Goal: Information Seeking & Learning: Learn about a topic

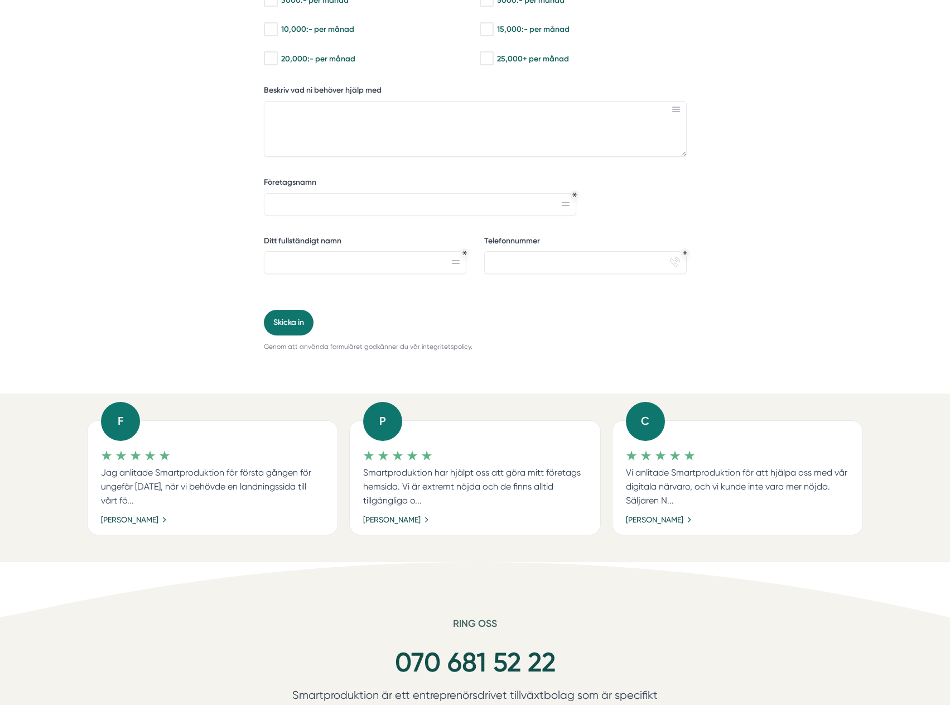
scroll to position [502, 0]
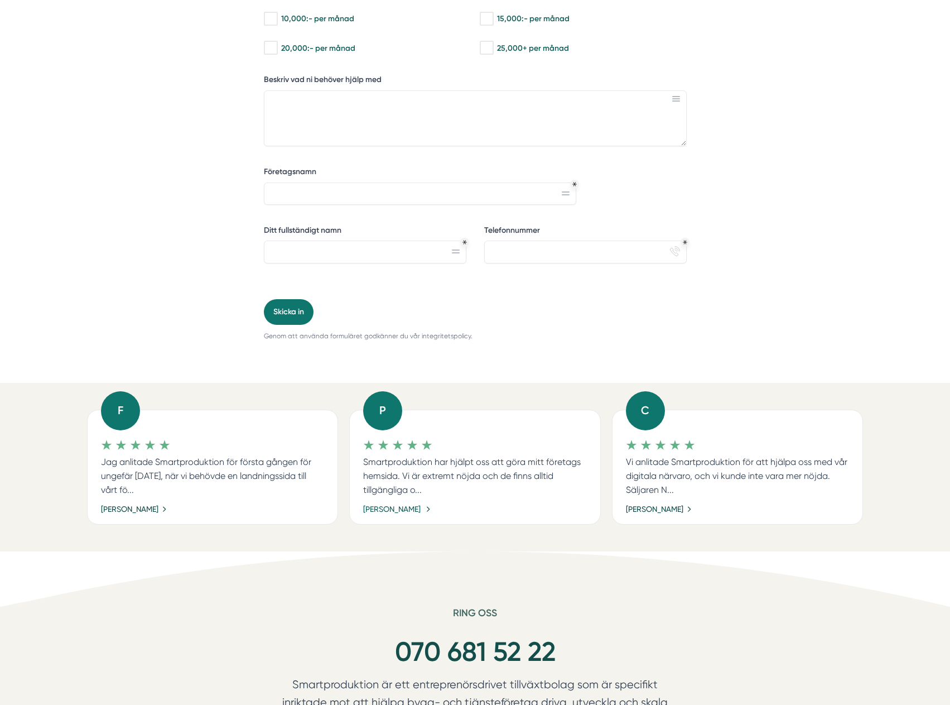
click at [395, 508] on link "Philip Beck" at bounding box center [397, 509] width 68 height 12
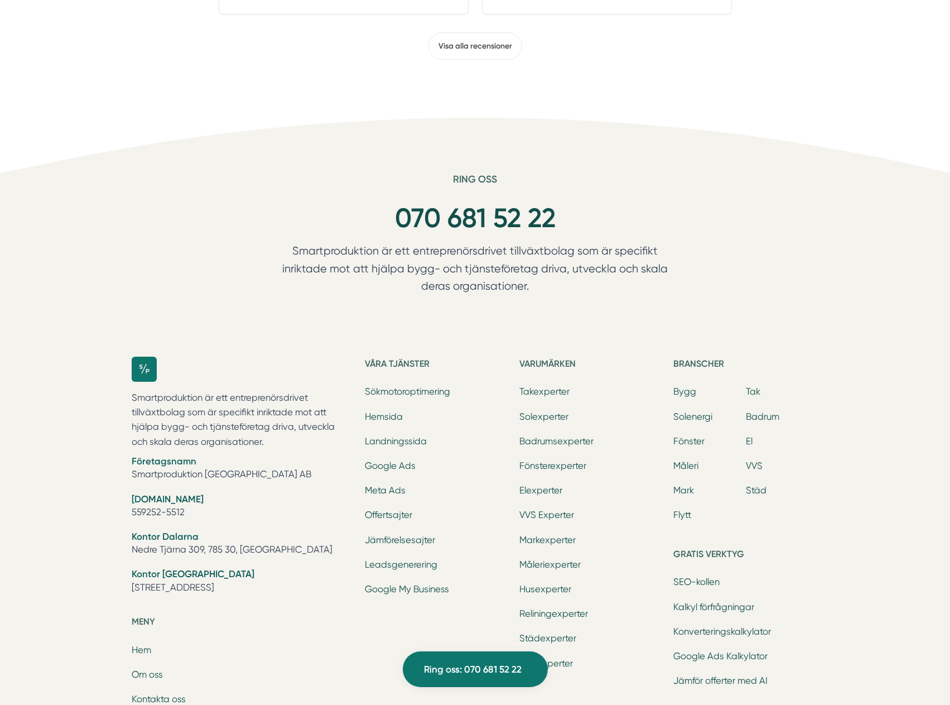
scroll to position [1060, 0]
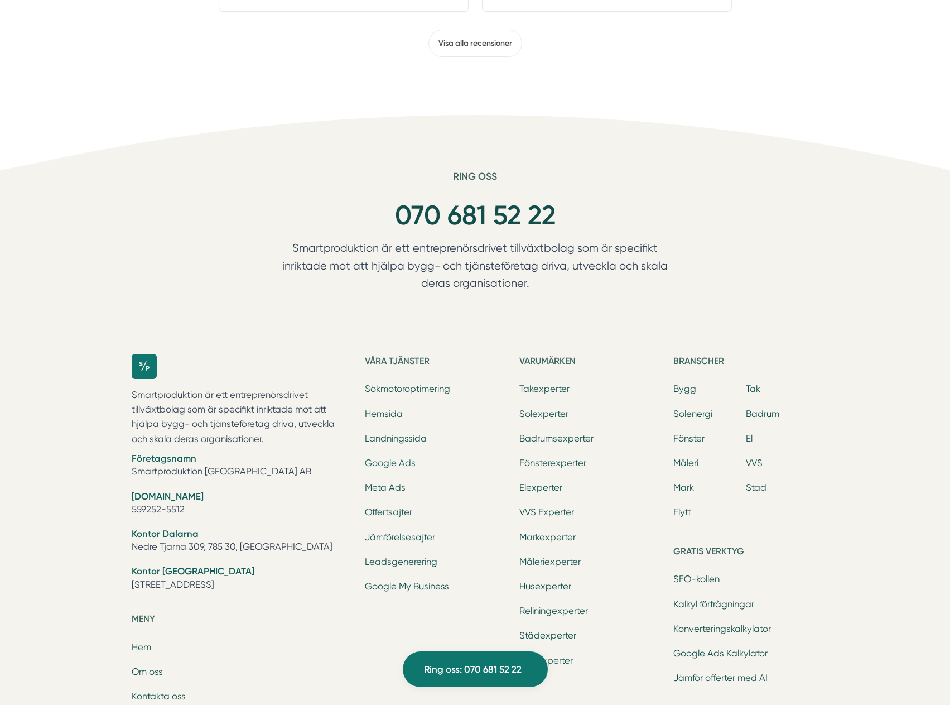
click at [402, 462] on link "Google Ads" at bounding box center [390, 462] width 51 height 11
click at [421, 389] on link "Sökmotoroptimering" at bounding box center [407, 388] width 85 height 11
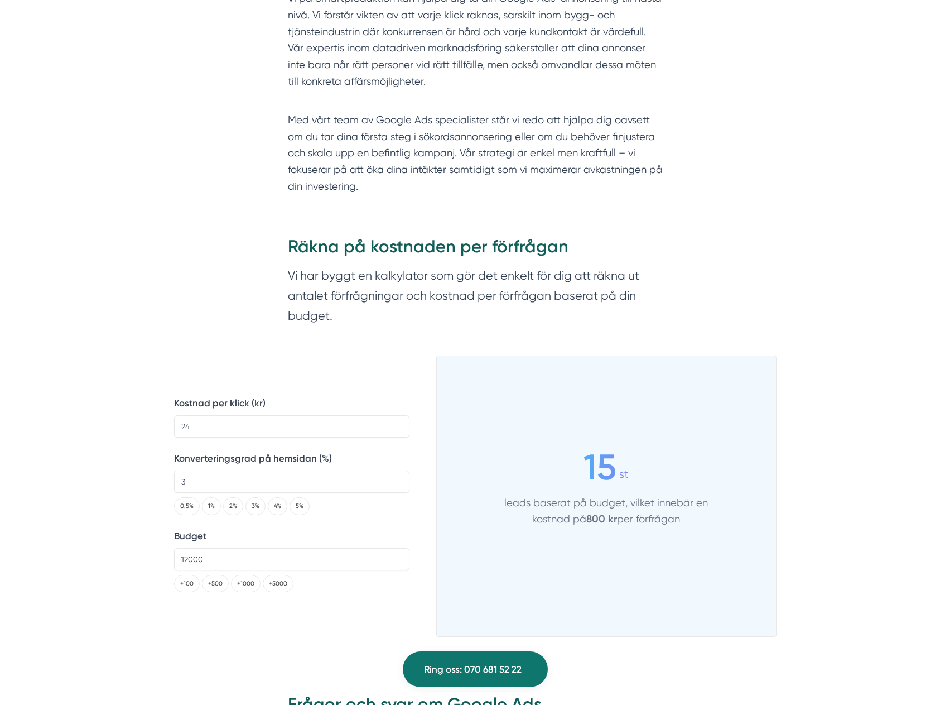
scroll to position [1325, 0]
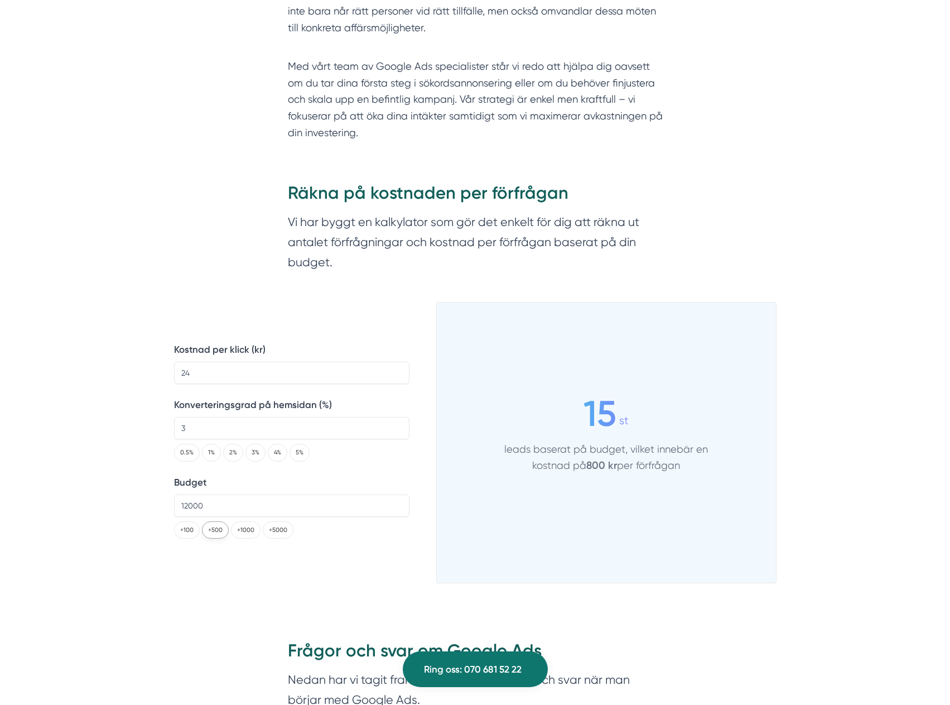
click at [215, 528] on button "+500" at bounding box center [215, 529] width 27 height 17
click at [186, 528] on button "+100" at bounding box center [187, 529] width 26 height 17
click at [277, 527] on button "+5000" at bounding box center [278, 529] width 31 height 17
type input "17600"
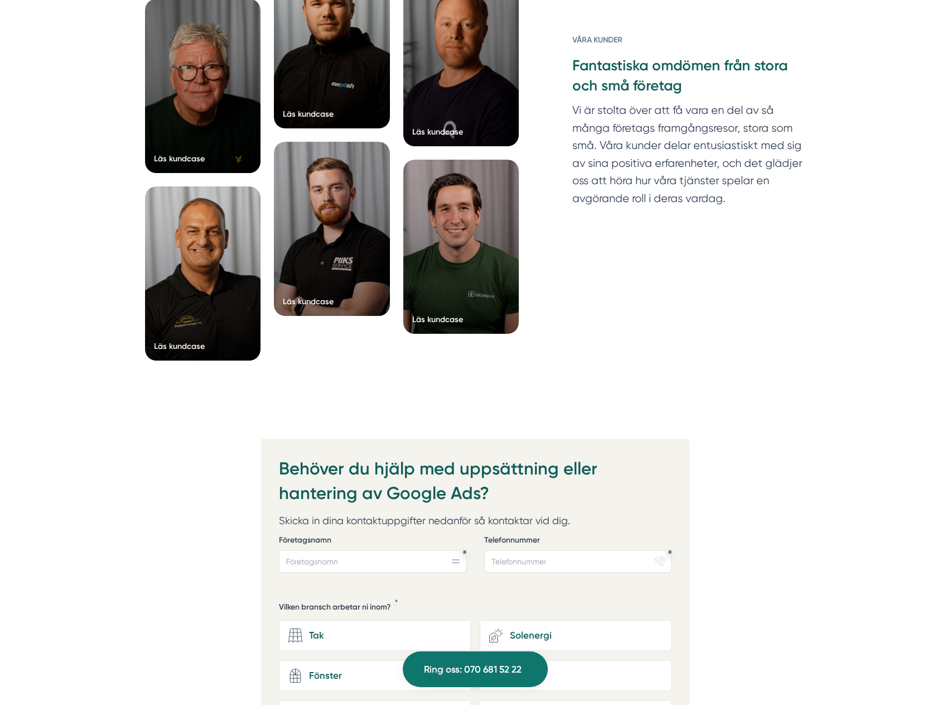
scroll to position [2315, 0]
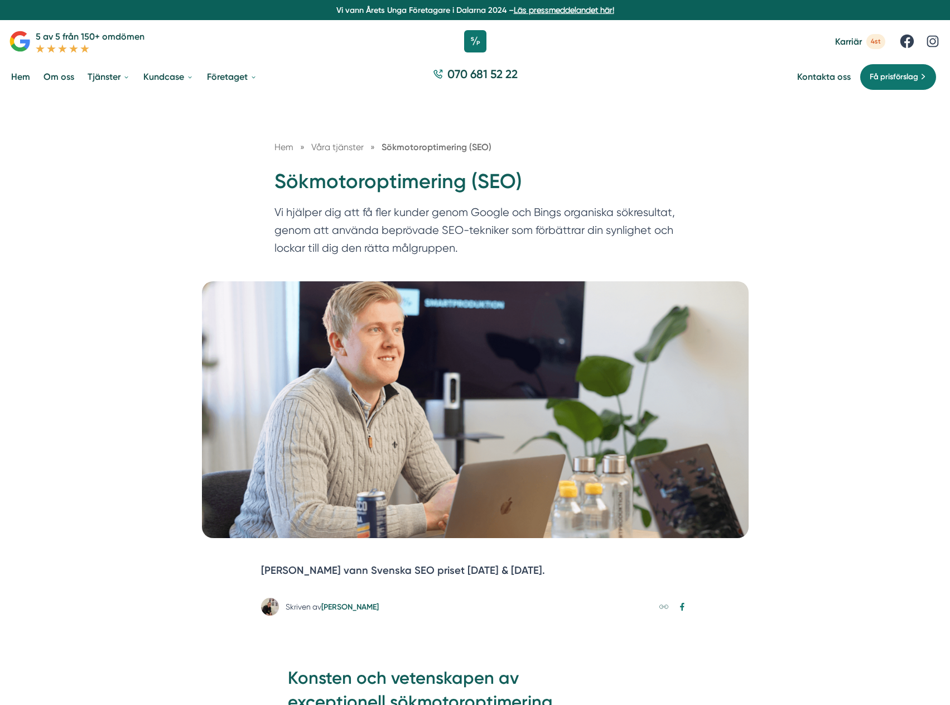
click at [347, 142] on span "Våra tjänster" at bounding box center [337, 147] width 52 height 11
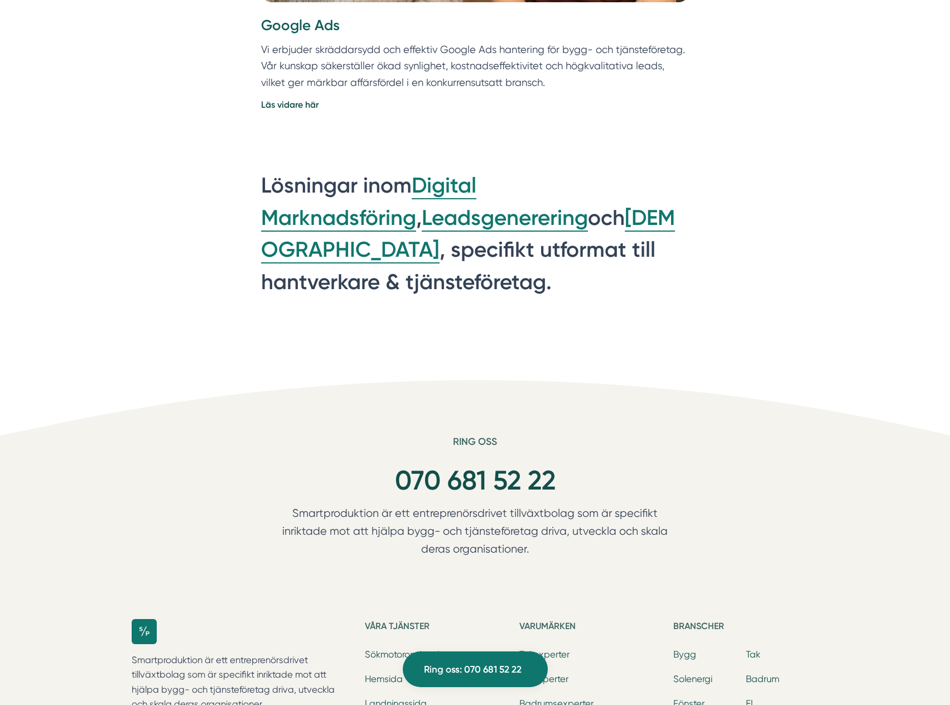
scroll to position [3696, 0]
